Goal: Find specific page/section

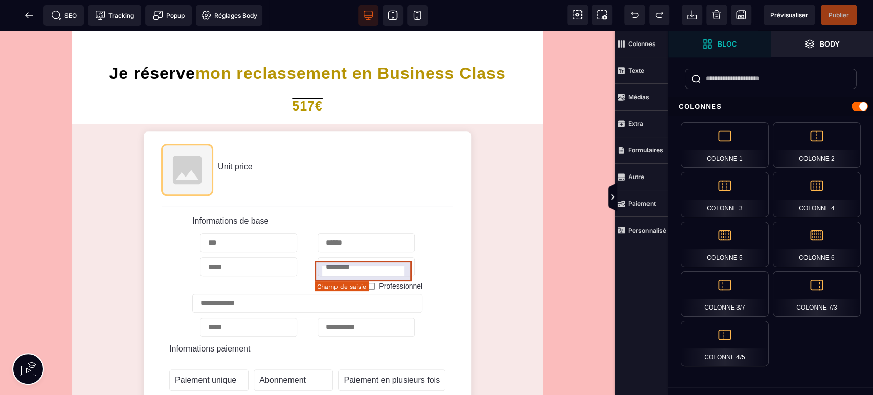
scroll to position [265, 0]
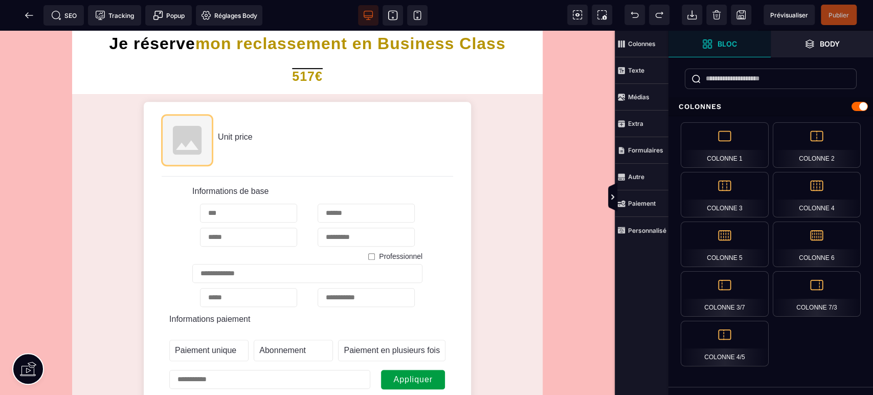
click at [32, 18] on icon at bounding box center [29, 15] width 10 height 10
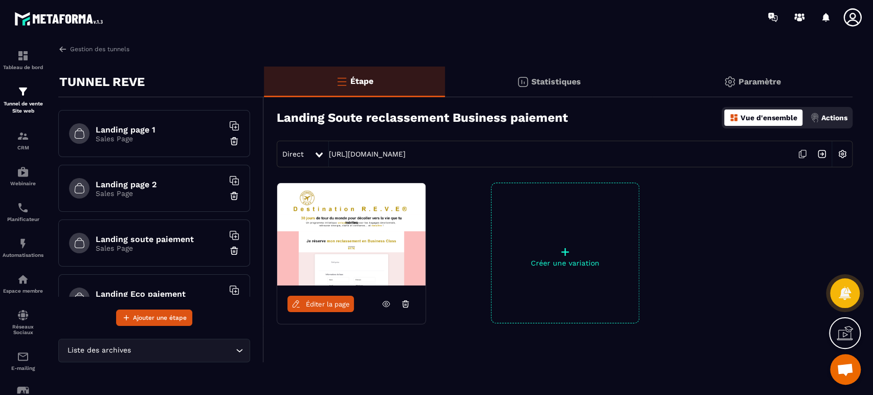
click at [178, 236] on h6 "Landing soute paiement" at bounding box center [160, 239] width 128 height 10
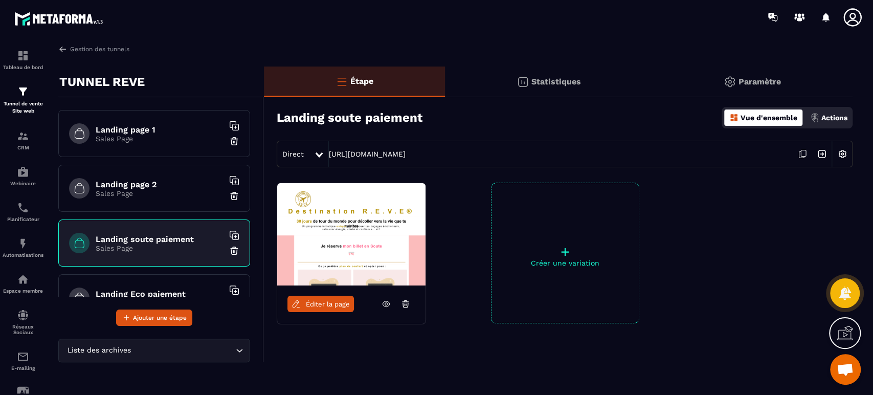
click at [320, 302] on span "Éditer la page" at bounding box center [328, 304] width 44 height 8
